Goal: Information Seeking & Learning: Find specific fact

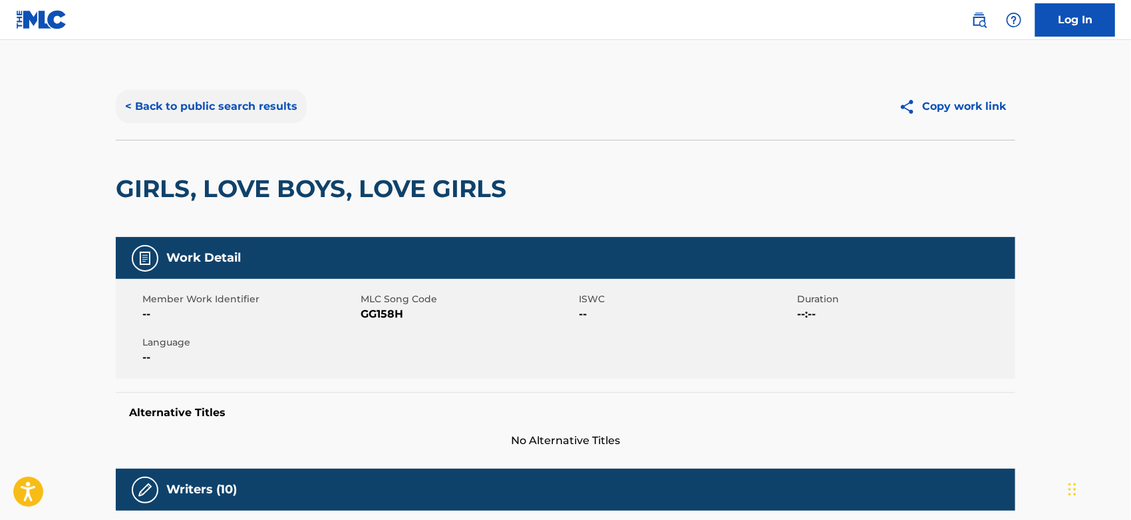
click at [180, 104] on button "< Back to public search results" at bounding box center [211, 106] width 191 height 33
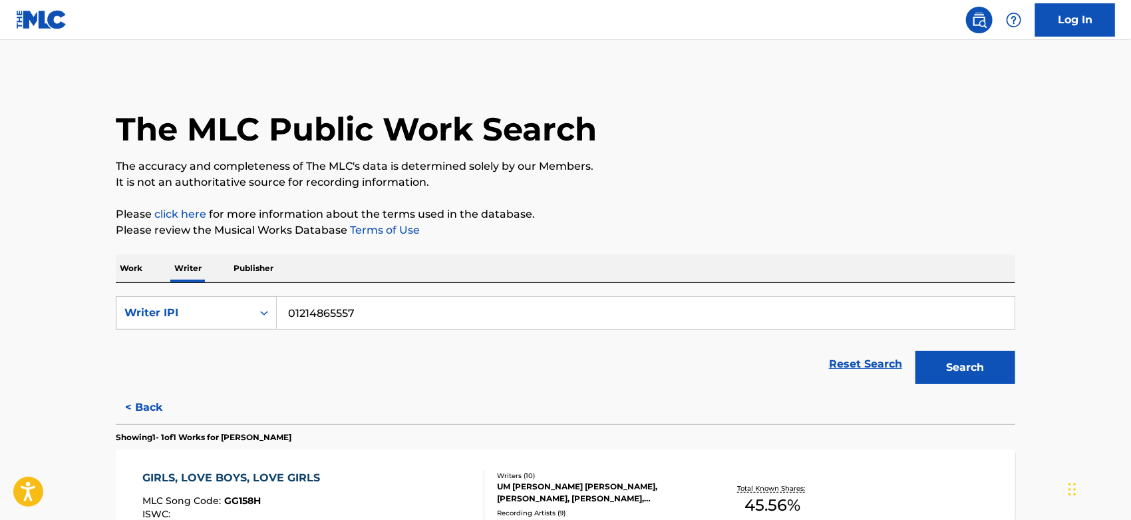
click at [186, 276] on p "Writer" at bounding box center [187, 268] width 35 height 28
click at [196, 313] on div "Writer IPI" at bounding box center [184, 313] width 120 height 16
click at [200, 340] on div "Writer Name" at bounding box center [196, 345] width 160 height 33
click at [372, 317] on input "Search Form" at bounding box center [646, 313] width 738 height 32
paste input "MOON SEOL REE"
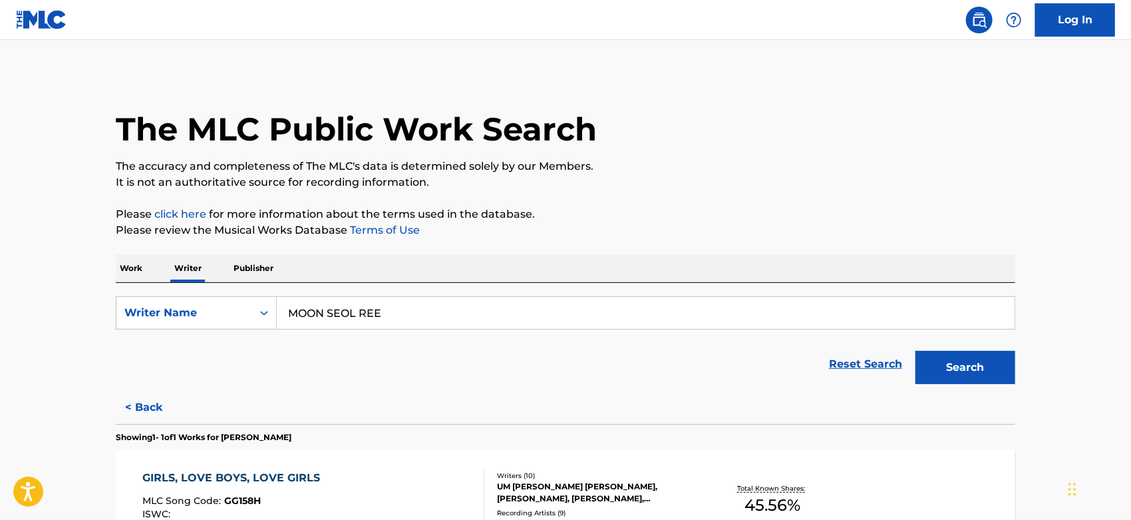
type input "MOON SEOL REE"
click at [916, 351] on button "Search" at bounding box center [966, 367] width 100 height 33
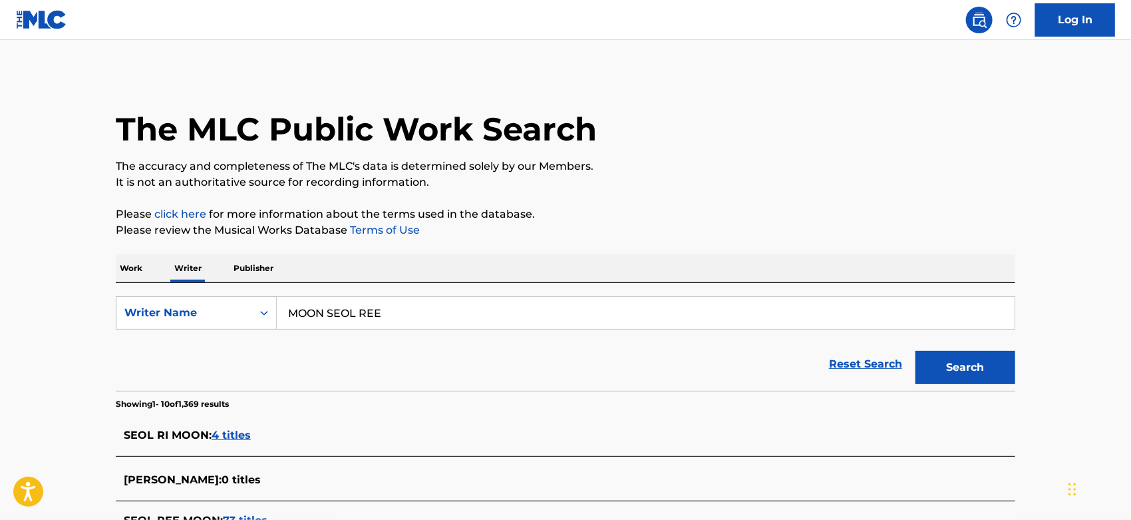
click at [238, 438] on span "4 titles" at bounding box center [231, 435] width 39 height 13
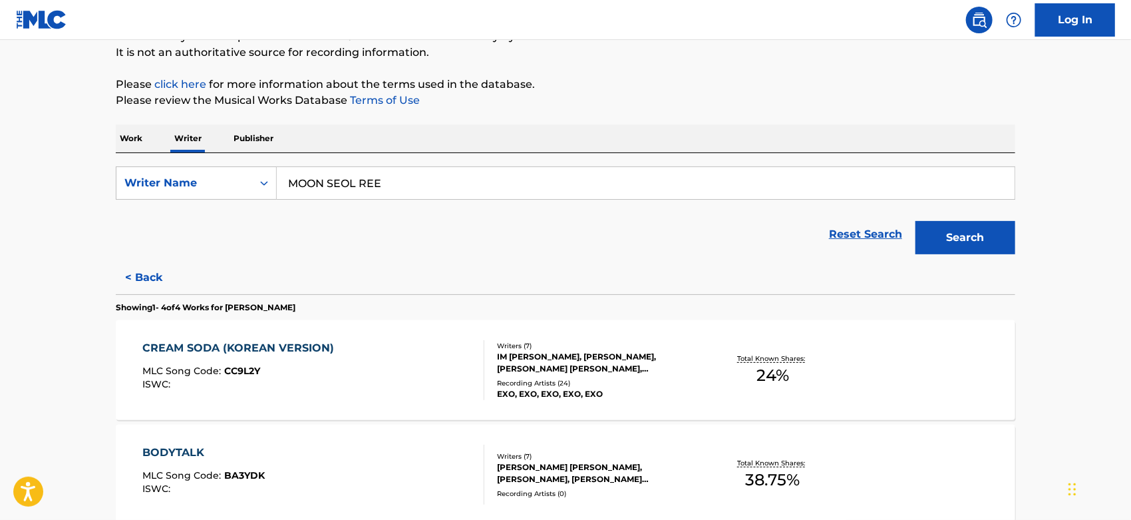
scroll to position [296, 0]
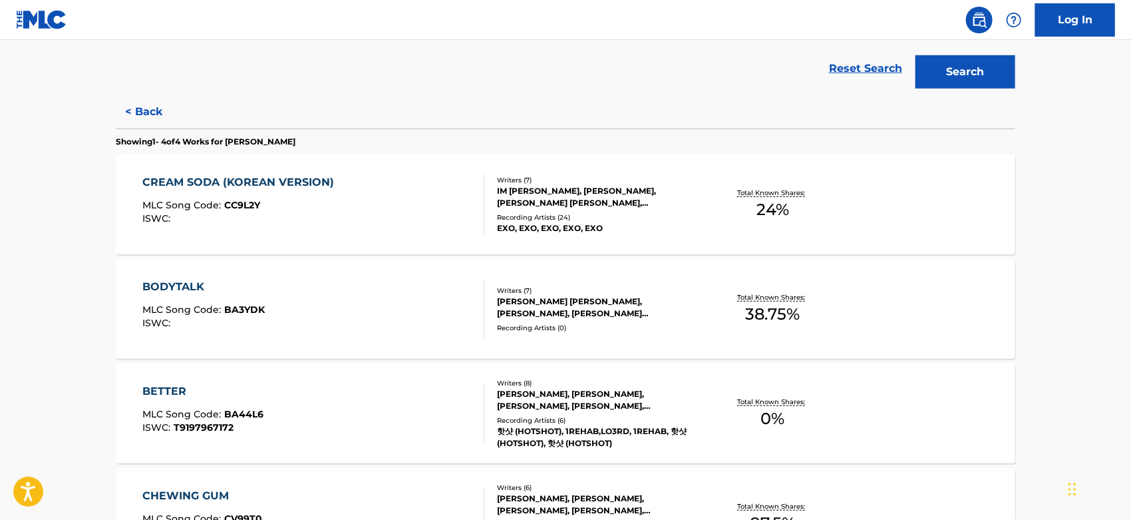
click at [465, 217] on div "CREAM SODA (KOREAN VERSION) MLC Song Code : CC9L2Y ISWC :" at bounding box center [314, 204] width 342 height 60
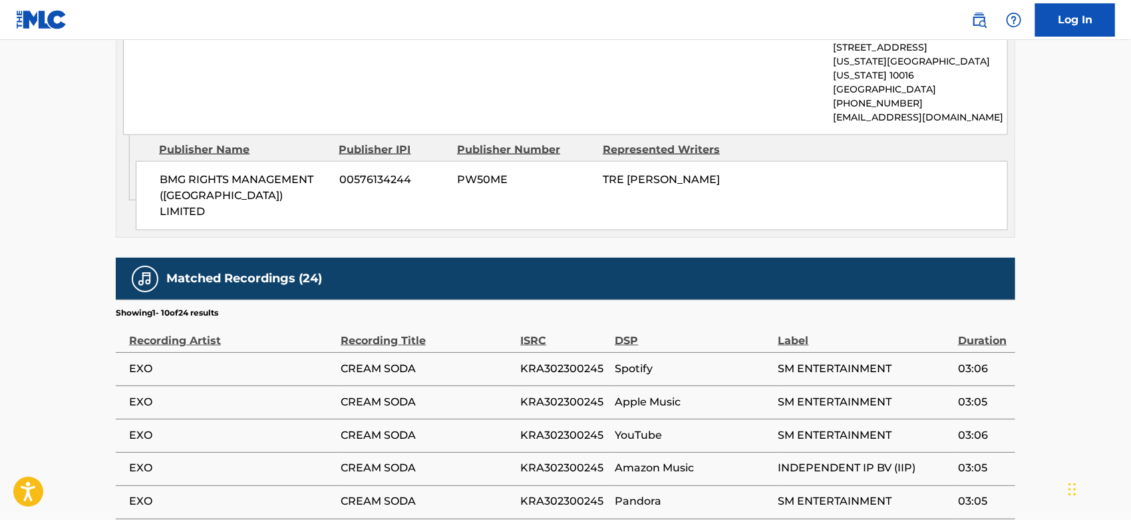
scroll to position [813, 0]
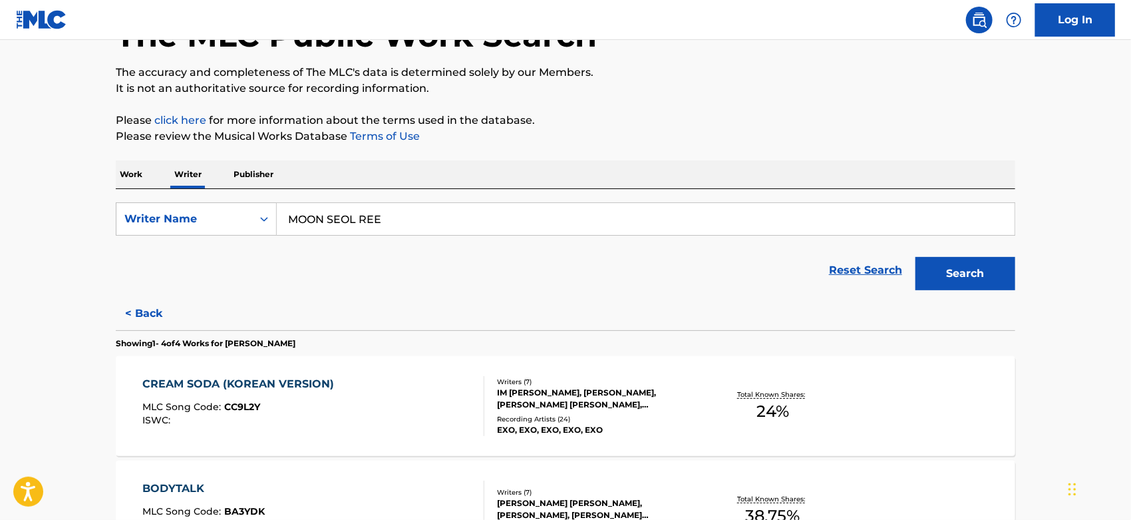
scroll to position [222, 0]
